Goal: Information Seeking & Learning: Check status

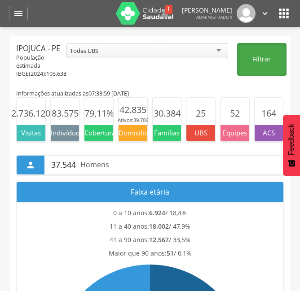
click at [250, 56] on button "Filtrar" at bounding box center [261, 59] width 49 height 33
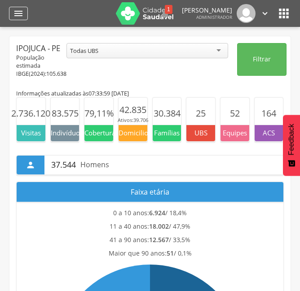
click at [18, 12] on icon "" at bounding box center [18, 13] width 11 height 11
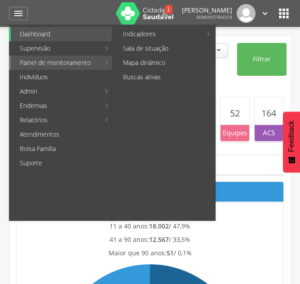
click at [52, 64] on link "Painel de monitoramento" at bounding box center [55, 63] width 89 height 14
click at [55, 62] on link "Painel de monitoramento" at bounding box center [55, 63] width 89 height 14
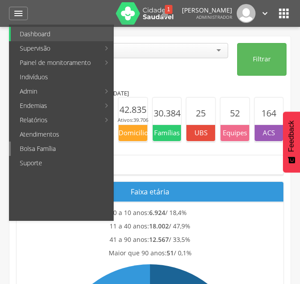
click at [66, 147] on link "Bolsa Família" at bounding box center [62, 149] width 102 height 14
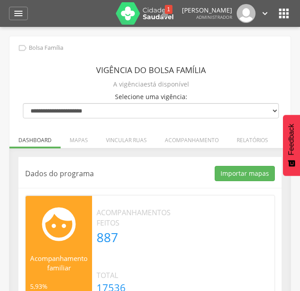
click at [283, 13] on icon "" at bounding box center [283, 13] width 14 height 14
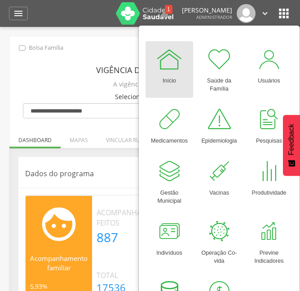
click at [94, 83] on div "A vigência está disponível" at bounding box center [151, 84] width 256 height 13
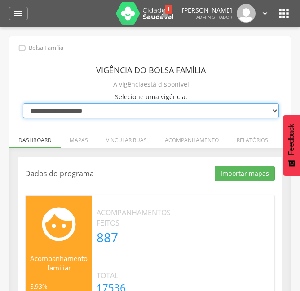
click at [66, 111] on select "**********" at bounding box center [151, 110] width 256 height 15
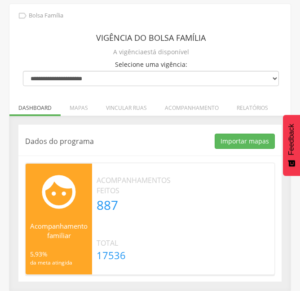
click at [66, 222] on p "Acompanhamento familiar" at bounding box center [58, 231] width 57 height 19
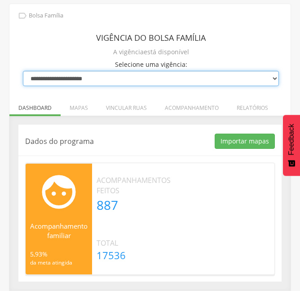
click at [273, 78] on select "**********" at bounding box center [151, 78] width 256 height 15
select select "**********"
click at [23, 71] on select "**********" at bounding box center [151, 78] width 256 height 15
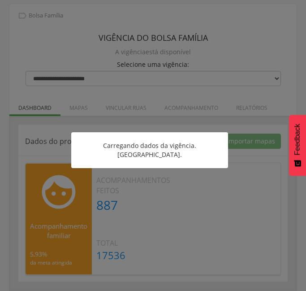
click at [170, 140] on div "Carregando dados da vigência. [GEOGRAPHIC_DATA]." at bounding box center [149, 150] width 157 height 36
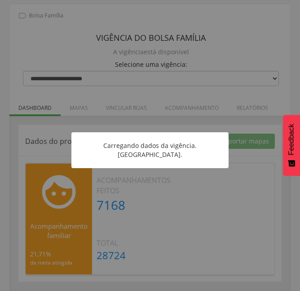
click at [169, 54] on div "A vigência está disponível" at bounding box center [151, 52] width 256 height 13
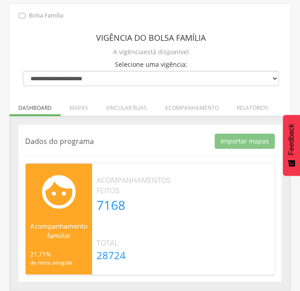
click at [204, 50] on div "A vigência está disponível" at bounding box center [151, 52] width 256 height 13
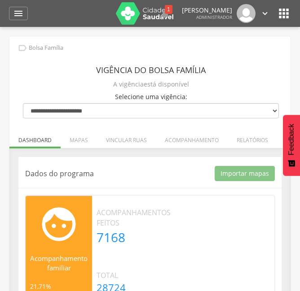
scroll to position [32, 0]
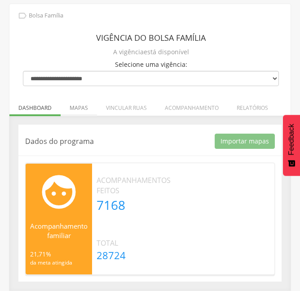
click at [79, 111] on li "Mapas" at bounding box center [79, 105] width 36 height 21
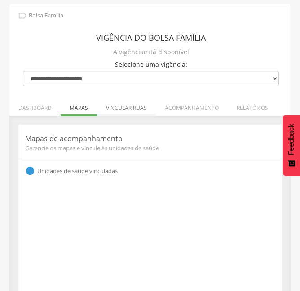
click at [118, 111] on li "Vincular ruas" at bounding box center [126, 105] width 59 height 21
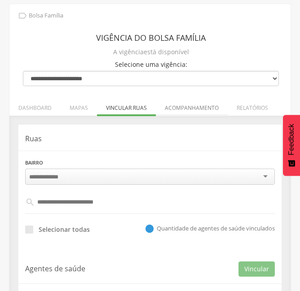
click at [187, 108] on li "Acompanhamento" at bounding box center [192, 105] width 72 height 21
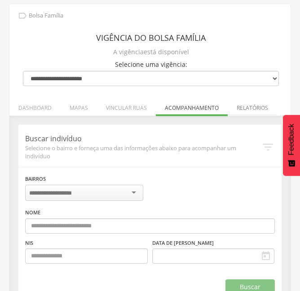
click at [254, 106] on li "Relatórios" at bounding box center [251, 105] width 49 height 21
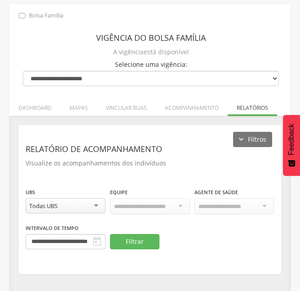
click at [254, 106] on ul "Dashboard Mapas Vincular ruas Acompanhamento Relatórios" at bounding box center [149, 108] width 281 height 8
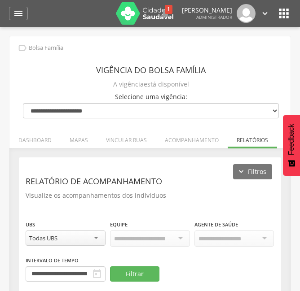
scroll to position [33, 0]
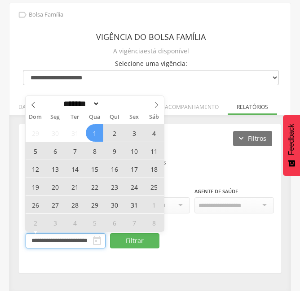
click at [58, 241] on input "**********" at bounding box center [66, 240] width 80 height 15
click at [96, 137] on span "1" at bounding box center [94, 132] width 17 height 17
type input "**********"
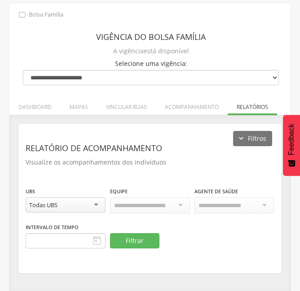
click at [187, 152] on header "Relatório de acompanhamento" at bounding box center [150, 148] width 249 height 16
click at [247, 109] on ul "Dashboard Mapas Vincular ruas Acompanhamento Relatórios" at bounding box center [149, 107] width 281 height 8
click at [205, 143] on header "Relatório de acompanhamento" at bounding box center [150, 148] width 249 height 16
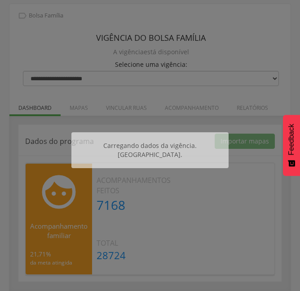
scroll to position [32, 0]
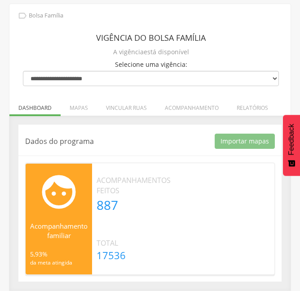
click at [213, 58] on div "A vigência está disponível" at bounding box center [151, 52] width 256 height 13
click at [243, 105] on li "Relatórios" at bounding box center [251, 105] width 49 height 21
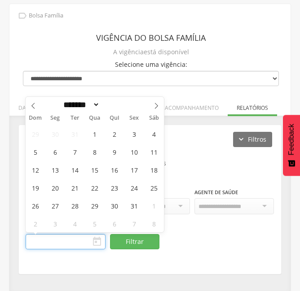
click at [74, 237] on input "text" at bounding box center [66, 241] width 80 height 15
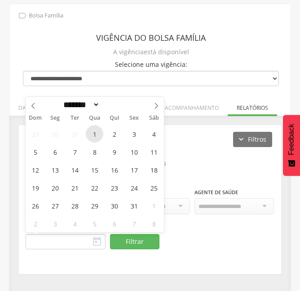
click at [94, 135] on span "1" at bounding box center [94, 133] width 17 height 17
type input "**********"
click at [155, 107] on icon at bounding box center [156, 106] width 6 height 6
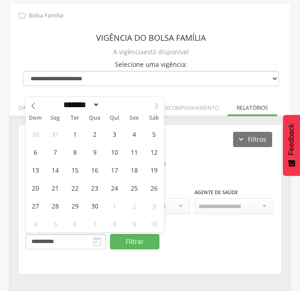
click at [155, 107] on icon at bounding box center [156, 106] width 6 height 6
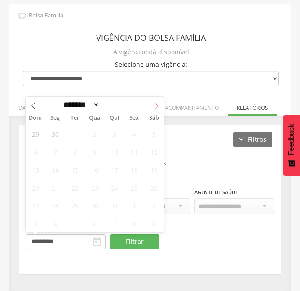
click at [155, 108] on icon at bounding box center [156, 106] width 3 height 6
click at [155, 106] on icon at bounding box center [156, 106] width 6 height 6
click at [34, 105] on icon at bounding box center [33, 106] width 6 height 6
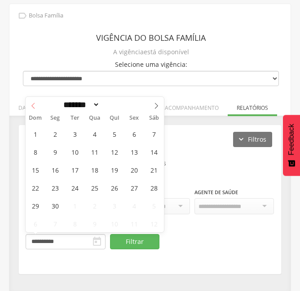
click at [34, 105] on icon at bounding box center [33, 106] width 6 height 6
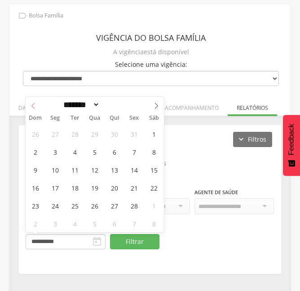
select select "*"
click at [87, 133] on span "1" at bounding box center [94, 133] width 17 height 17
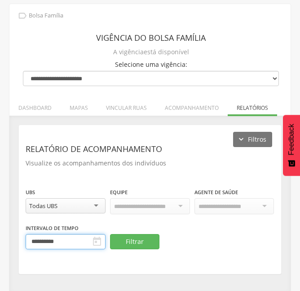
click at [68, 244] on input "**********" at bounding box center [66, 241] width 80 height 15
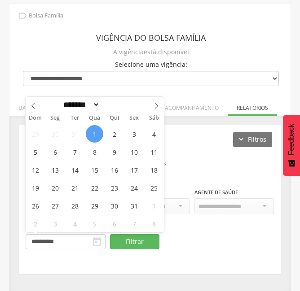
click at [98, 134] on span "1" at bounding box center [94, 133] width 17 height 17
type input "**********"
click at [98, 134] on span "1" at bounding box center [94, 133] width 17 height 17
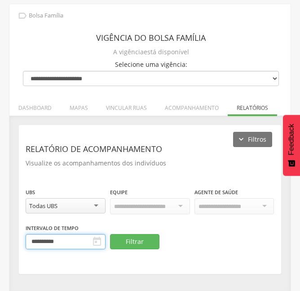
click at [73, 240] on input "**********" at bounding box center [66, 241] width 80 height 15
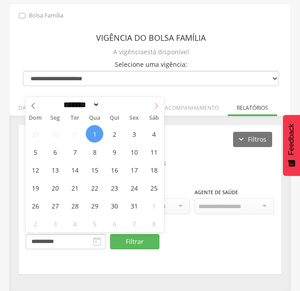
click at [154, 106] on icon at bounding box center [156, 106] width 6 height 6
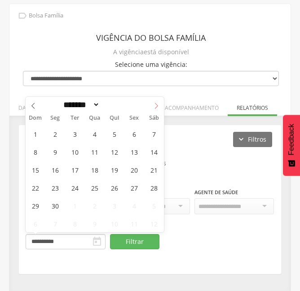
click at [154, 106] on icon at bounding box center [156, 106] width 6 height 6
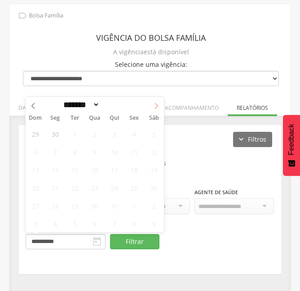
click at [154, 106] on icon at bounding box center [156, 106] width 6 height 6
select select "*"
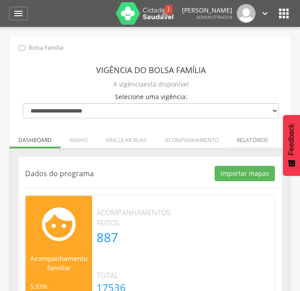
click at [255, 136] on li "Relatórios" at bounding box center [251, 137] width 49 height 21
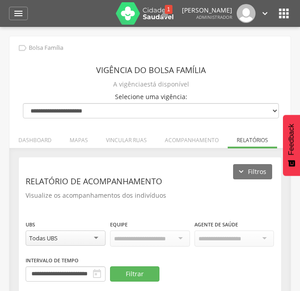
scroll to position [33, 0]
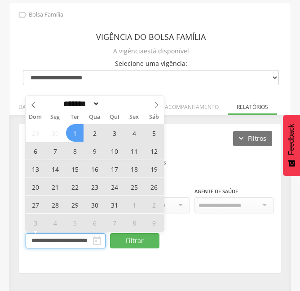
click at [64, 242] on input "**********" at bounding box center [66, 240] width 80 height 15
click at [157, 107] on icon at bounding box center [156, 105] width 6 height 6
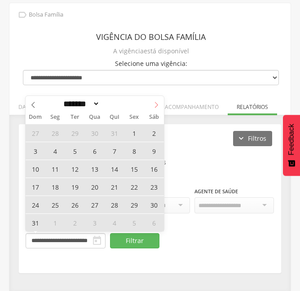
click at [157, 107] on icon at bounding box center [156, 105] width 6 height 6
click at [32, 107] on icon at bounding box center [33, 105] width 6 height 6
select select "*"
click at [53, 132] on span "1" at bounding box center [54, 132] width 17 height 17
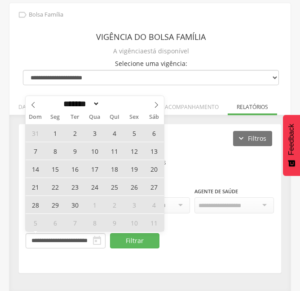
type input "**********"
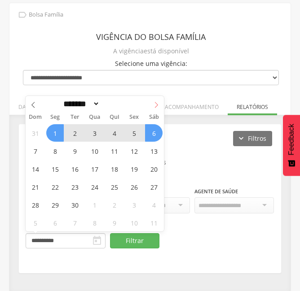
click at [157, 105] on icon at bounding box center [156, 105] width 6 height 6
select select "*"
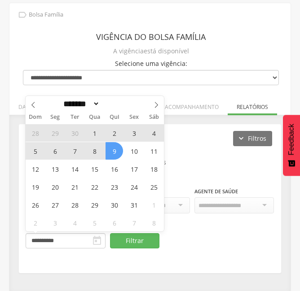
click at [110, 153] on span "9" at bounding box center [113, 150] width 17 height 17
type input "**********"
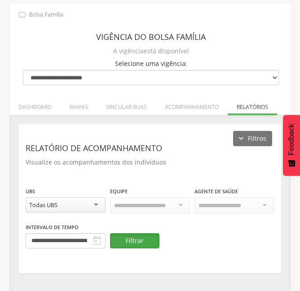
scroll to position [0, 0]
click at [148, 241] on button "Filtrar" at bounding box center [134, 240] width 49 height 15
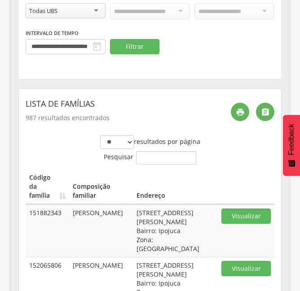
scroll to position [223, 0]
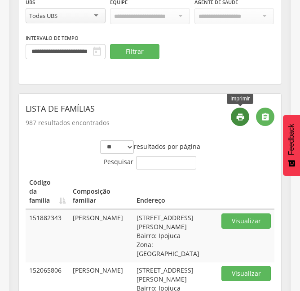
click at [243, 118] on icon "" at bounding box center [240, 117] width 9 height 9
